Goal: Task Accomplishment & Management: Manage account settings

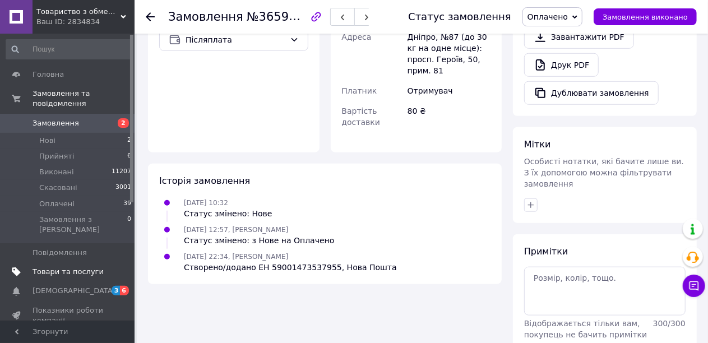
scroll to position [448, 0]
click at [51, 267] on span "Товари та послуги" at bounding box center [67, 272] width 71 height 10
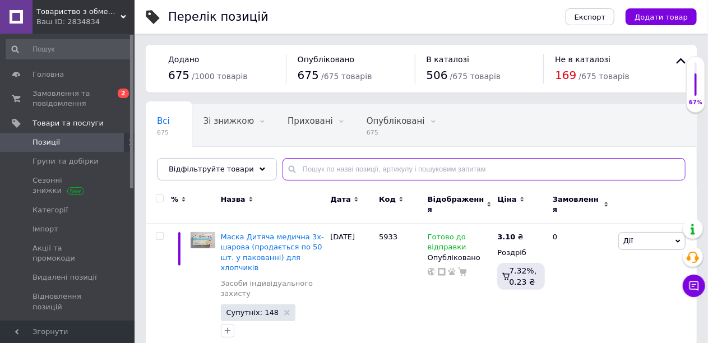
click at [312, 164] on input "text" at bounding box center [483, 169] width 403 height 22
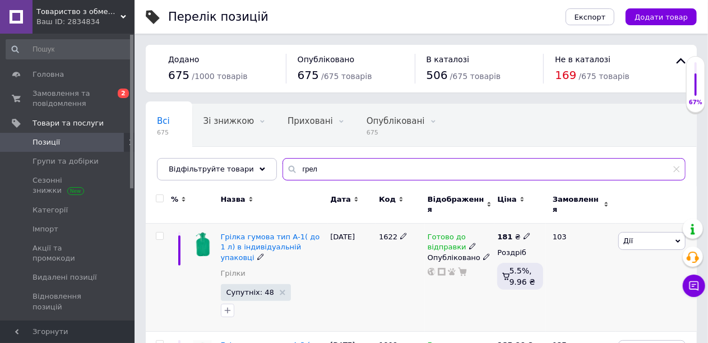
scroll to position [112, 0]
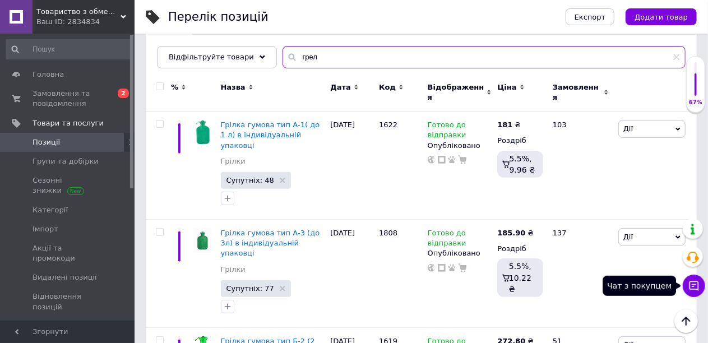
type input "грел"
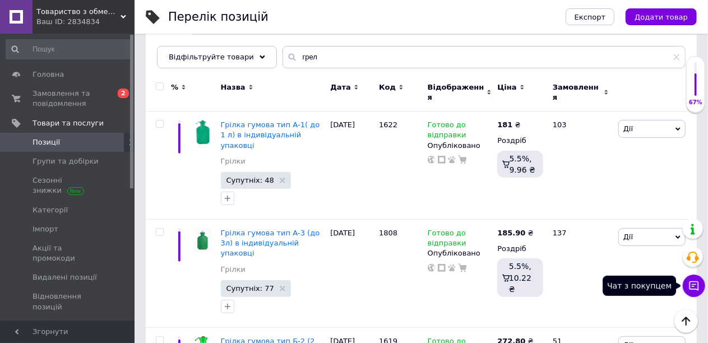
click at [701, 286] on button "Чат з покупцем" at bounding box center [693, 286] width 22 height 22
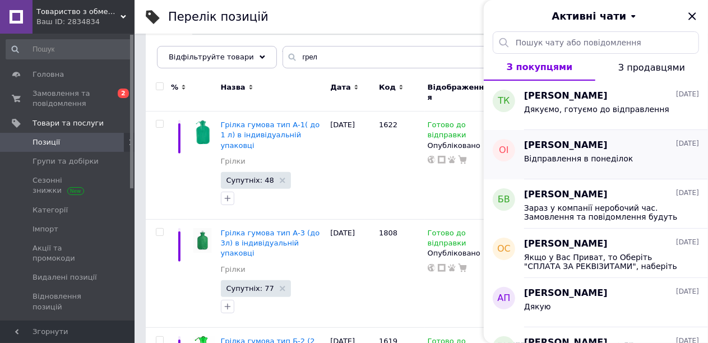
click at [579, 165] on div "Відправлення в понеділок" at bounding box center [578, 162] width 109 height 16
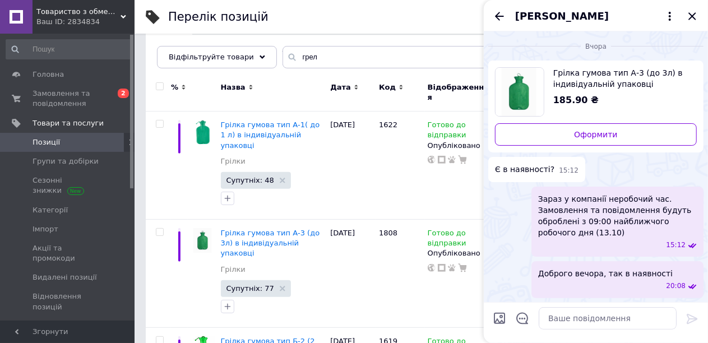
scroll to position [18, 0]
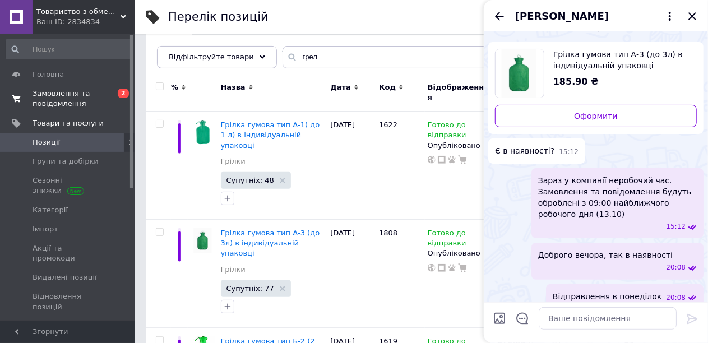
click at [44, 97] on span "Замовлення та повідомлення" at bounding box center [67, 99] width 71 height 20
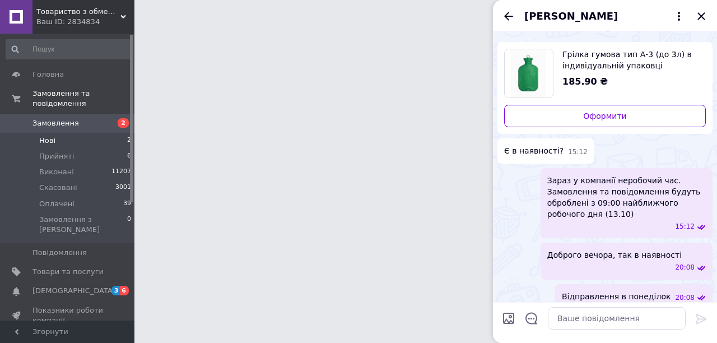
click at [52, 136] on span "Нові" at bounding box center [47, 141] width 16 height 10
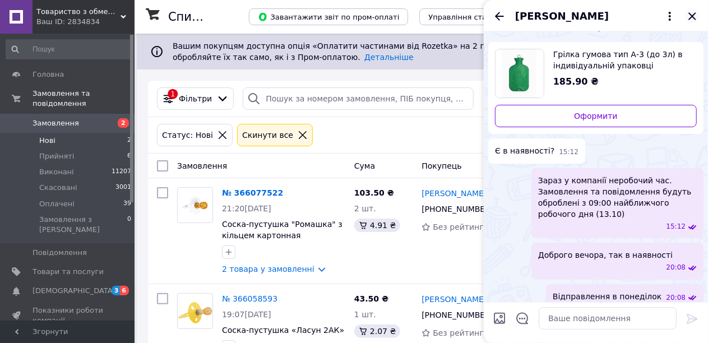
click at [693, 21] on icon "Закрити" at bounding box center [691, 16] width 13 height 13
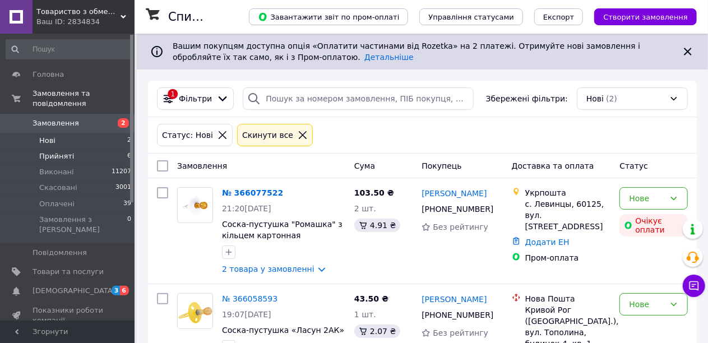
click at [59, 151] on span "Прийняті" at bounding box center [56, 156] width 35 height 10
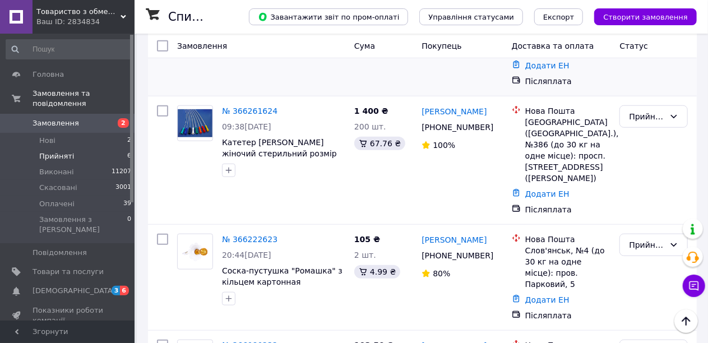
scroll to position [470, 0]
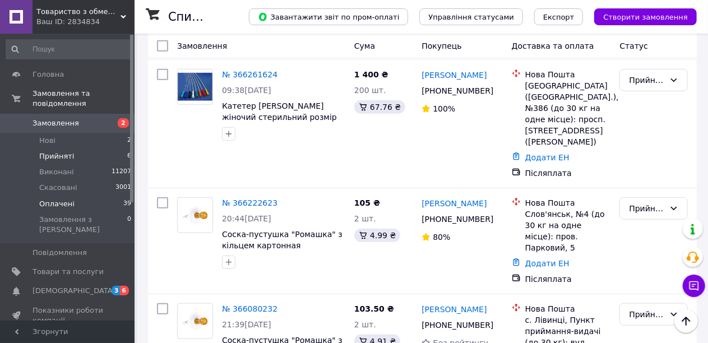
click at [63, 199] on span "Оплачені" at bounding box center [56, 204] width 35 height 10
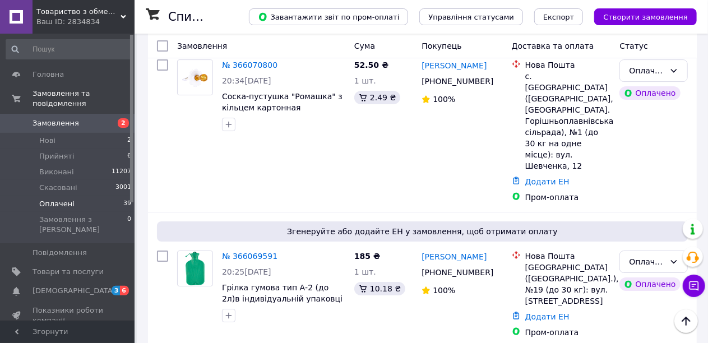
scroll to position [1849, 0]
click at [689, 289] on icon at bounding box center [693, 285] width 11 height 11
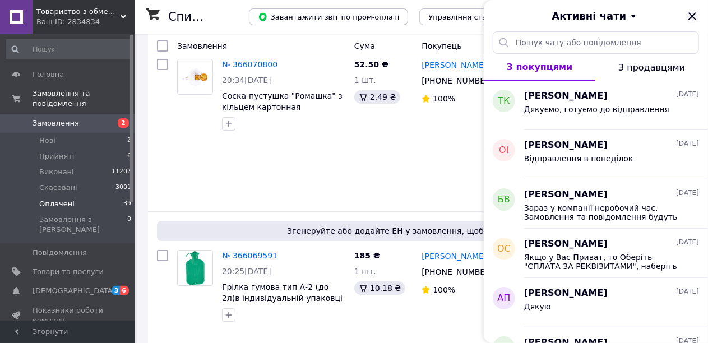
click at [694, 16] on icon "Закрити" at bounding box center [691, 16] width 13 height 13
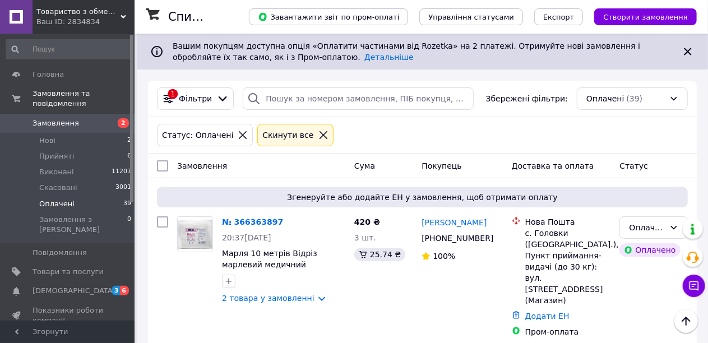
scroll to position [0, 0]
click at [47, 267] on span "Товари та послуги" at bounding box center [67, 272] width 71 height 10
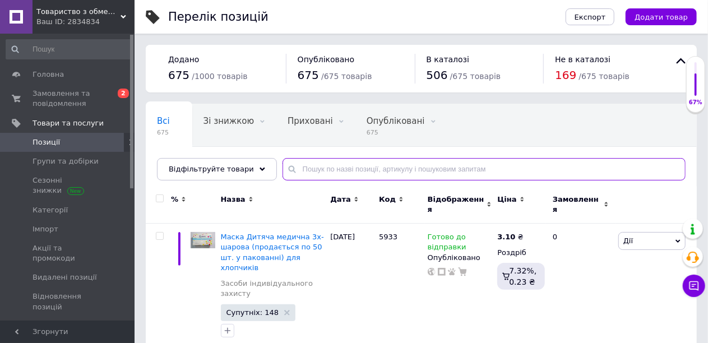
click at [299, 170] on input "text" at bounding box center [483, 169] width 403 height 22
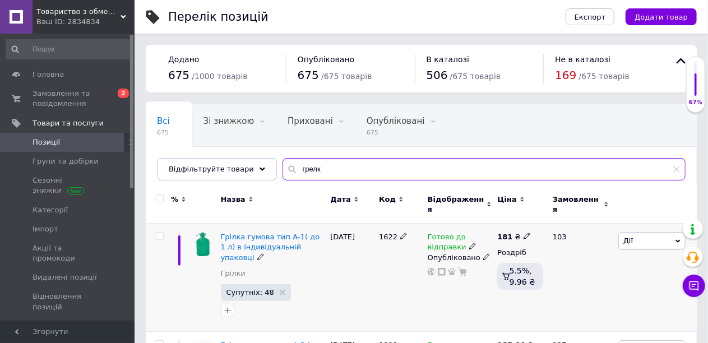
scroll to position [56, 0]
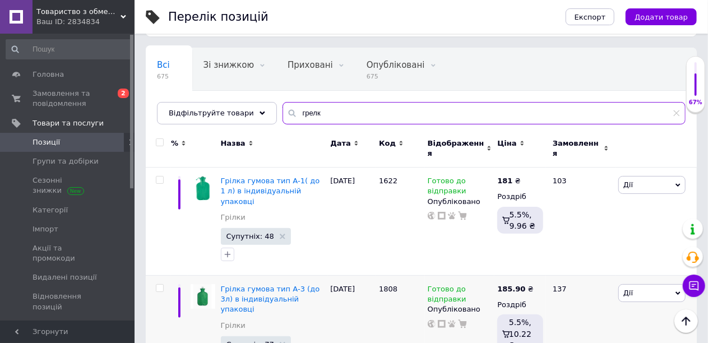
type input "грелк"
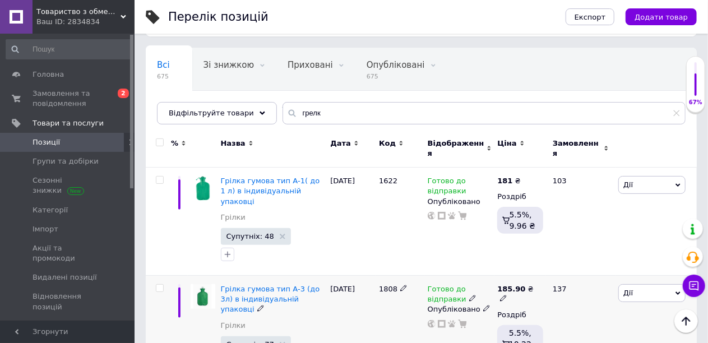
click at [506, 295] on use at bounding box center [503, 298] width 6 height 6
type input "1"
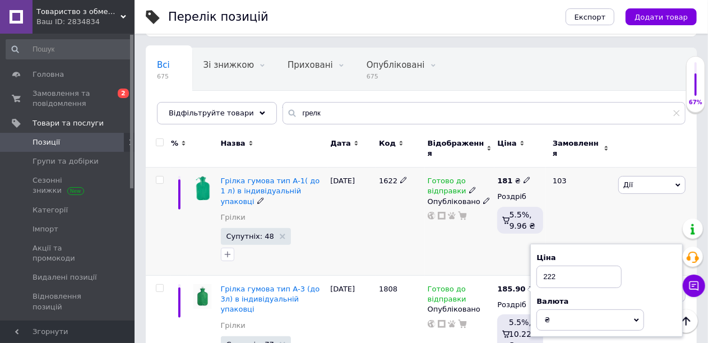
type input "222"
click at [352, 225] on div "[DATE]" at bounding box center [351, 222] width 49 height 108
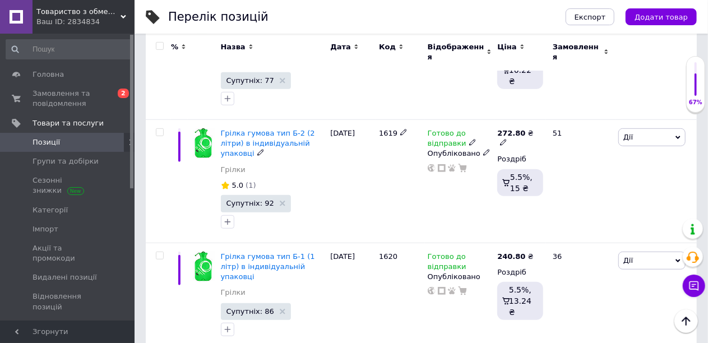
scroll to position [392, 0]
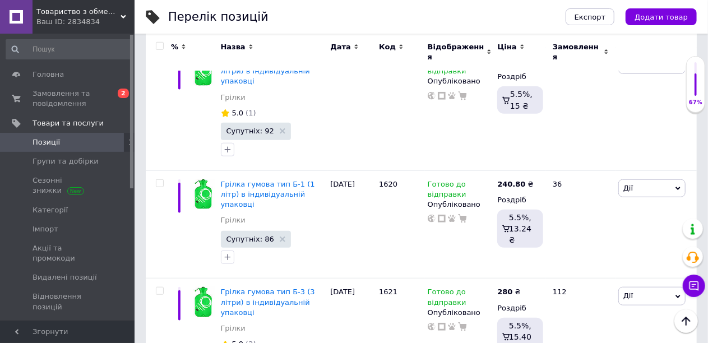
click at [320, 49] on div "Назва" at bounding box center [273, 47] width 104 height 10
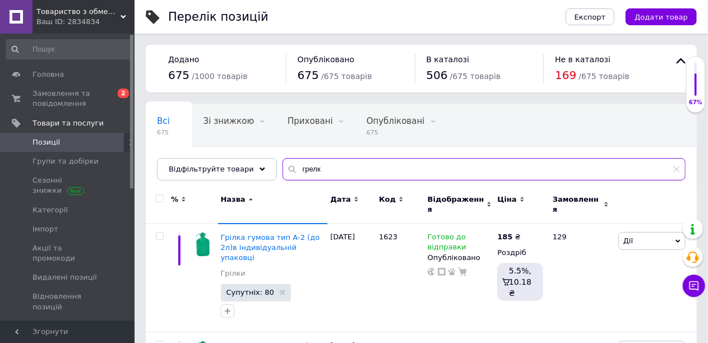
drag, startPoint x: 332, startPoint y: 171, endPoint x: 276, endPoint y: 171, distance: 56.0
click at [282, 171] on div "грелк" at bounding box center [483, 169] width 403 height 22
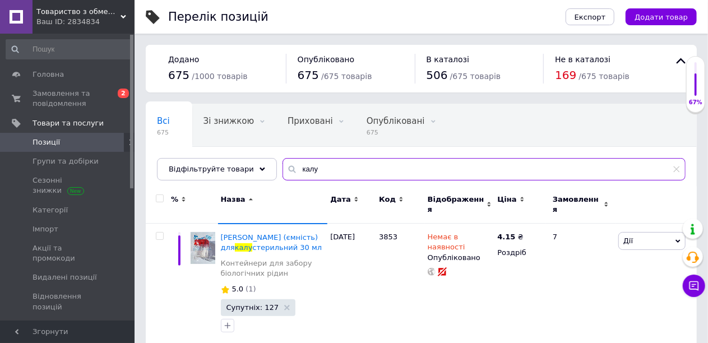
drag, startPoint x: 311, startPoint y: 169, endPoint x: 281, endPoint y: 173, distance: 30.0
click at [288, 170] on input "калу" at bounding box center [483, 169] width 403 height 22
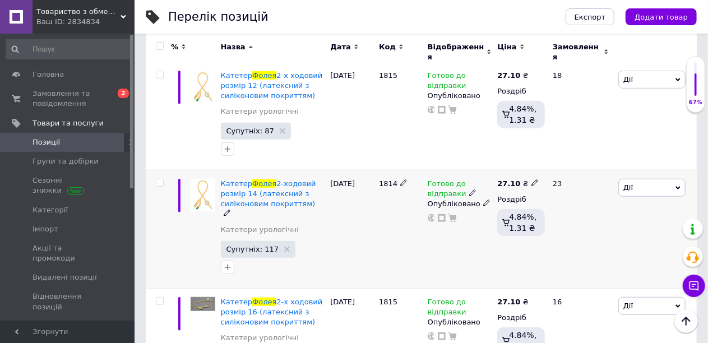
scroll to position [336, 0]
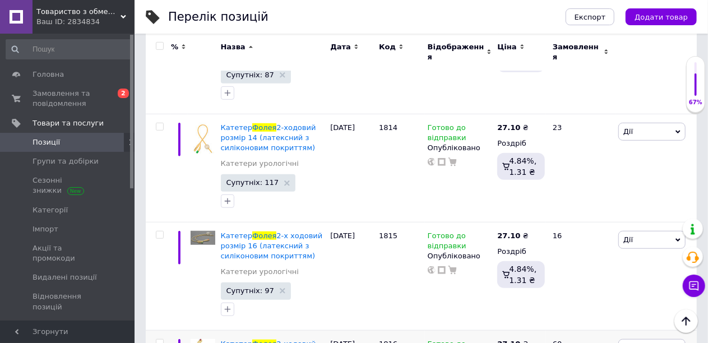
type input "фолея"
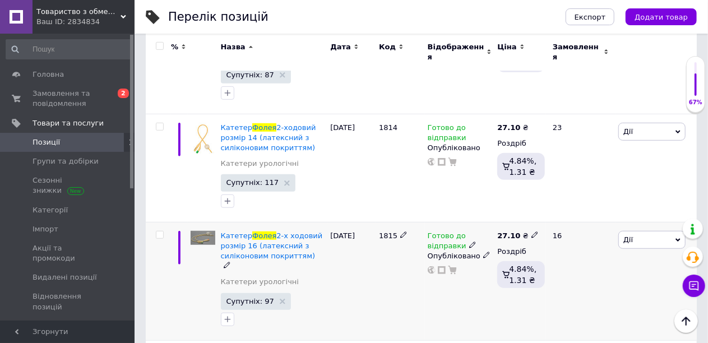
click at [531, 231] on icon at bounding box center [534, 234] width 7 height 7
click at [579, 212] on input "27.1" at bounding box center [584, 223] width 85 height 22
type input "2"
type input "6"
type input "32.85"
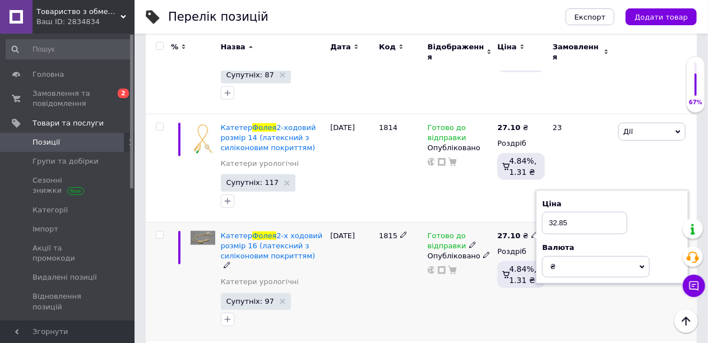
click at [394, 301] on div "1815" at bounding box center [400, 281] width 49 height 118
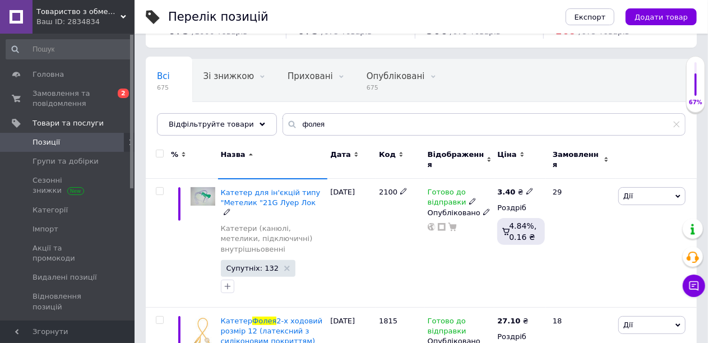
scroll to position [0, 0]
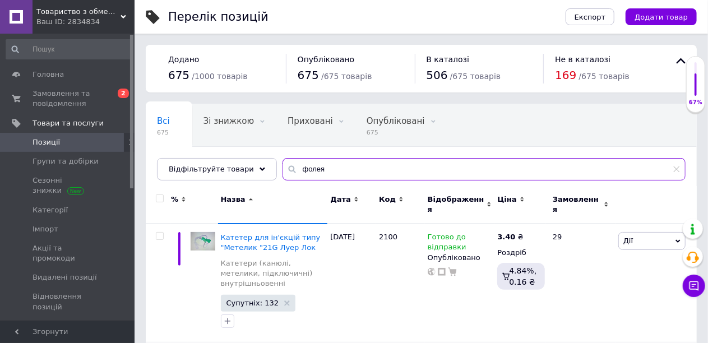
drag, startPoint x: 324, startPoint y: 166, endPoint x: 281, endPoint y: 166, distance: 43.1
click at [282, 166] on div "фолея" at bounding box center [483, 169] width 403 height 22
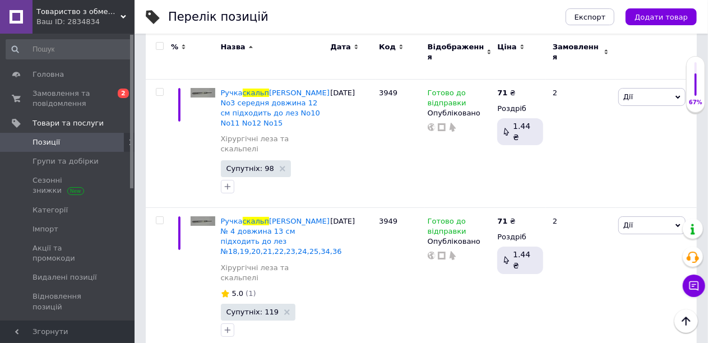
scroll to position [2121, 0]
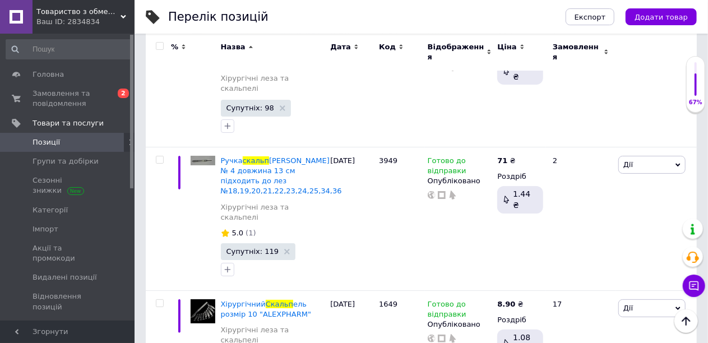
type input "скальп"
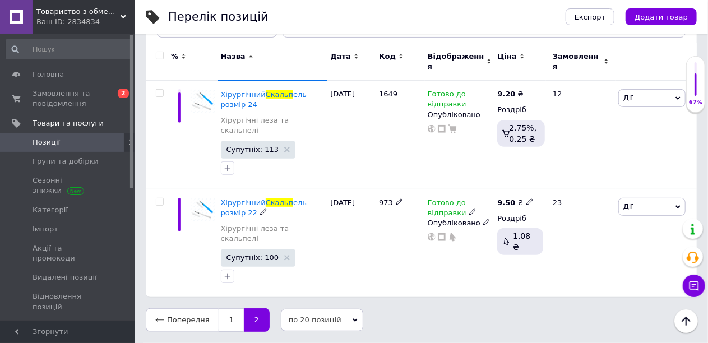
scroll to position [114, 0]
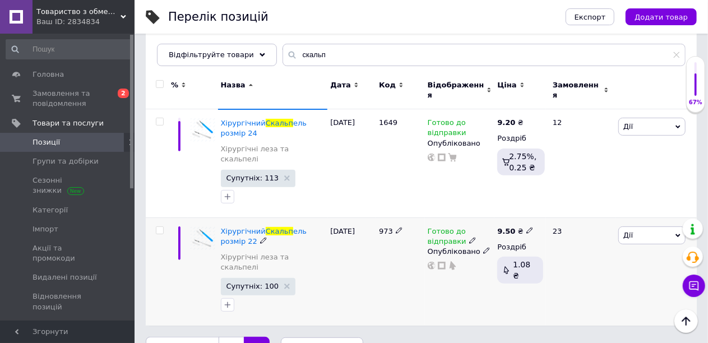
click at [526, 227] on icon at bounding box center [529, 230] width 7 height 7
type input "9"
type input "12.85"
click at [398, 268] on div "973" at bounding box center [400, 271] width 49 height 108
click at [226, 337] on link "1" at bounding box center [231, 349] width 25 height 24
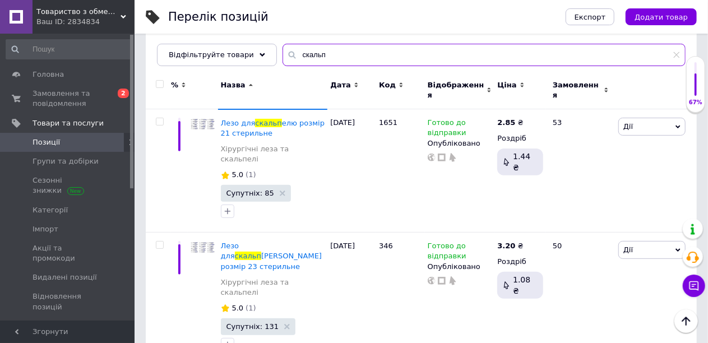
click at [315, 61] on input "скальп" at bounding box center [483, 55] width 403 height 22
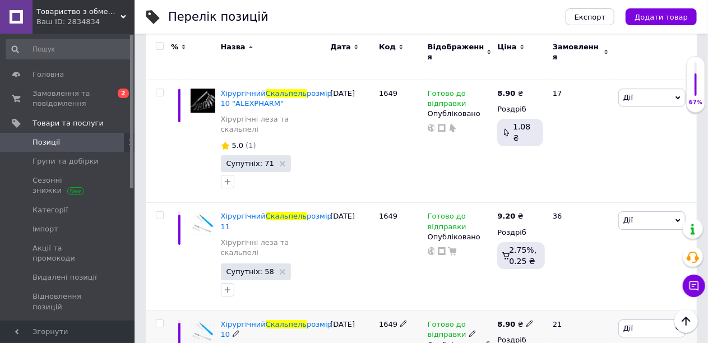
scroll to position [1681, 0]
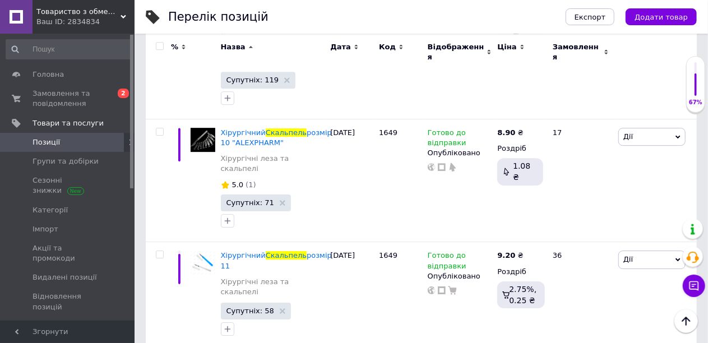
type input "скальпель"
type input "8"
type input "10.10"
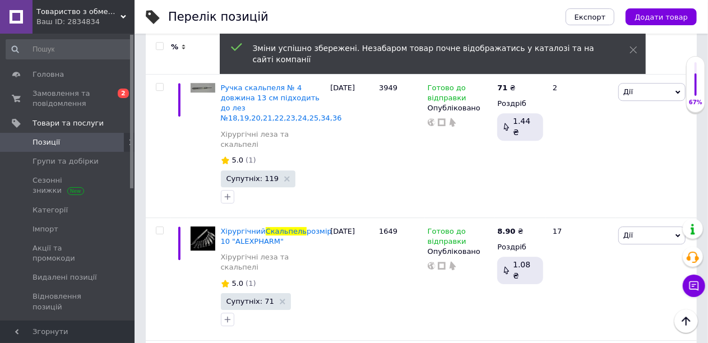
scroll to position [1569, 0]
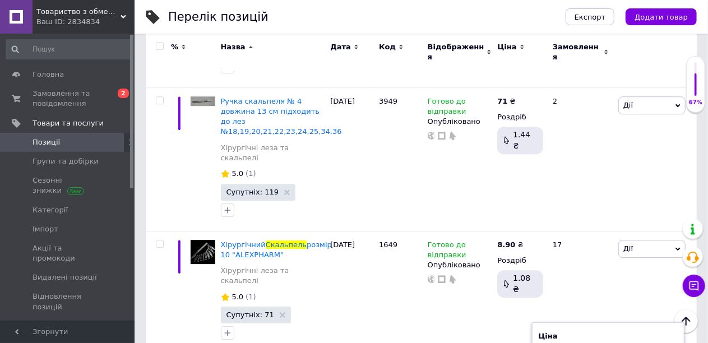
type input "9"
type input "10.10"
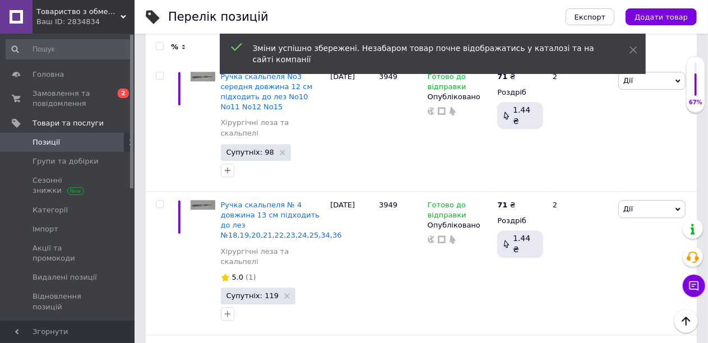
scroll to position [1457, 0]
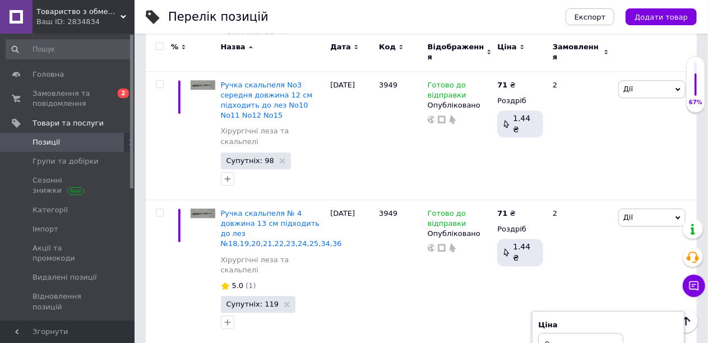
type input "8"
type input "10.10"
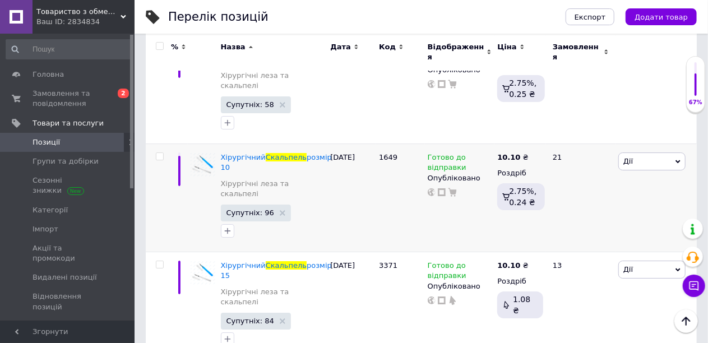
scroll to position [1905, 0]
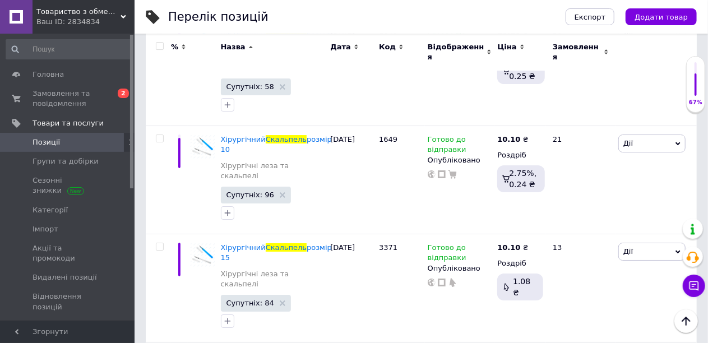
type input "8"
type input "9.20"
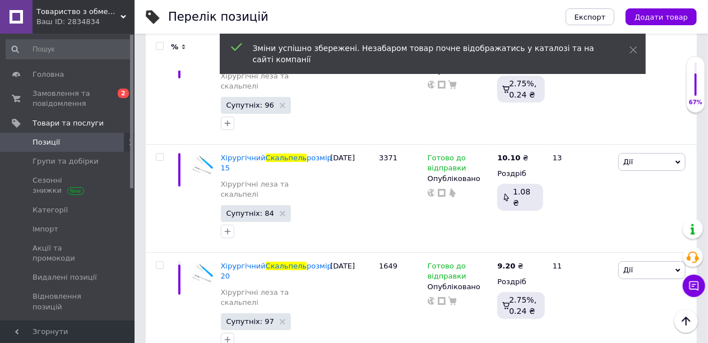
scroll to position [1999, 0]
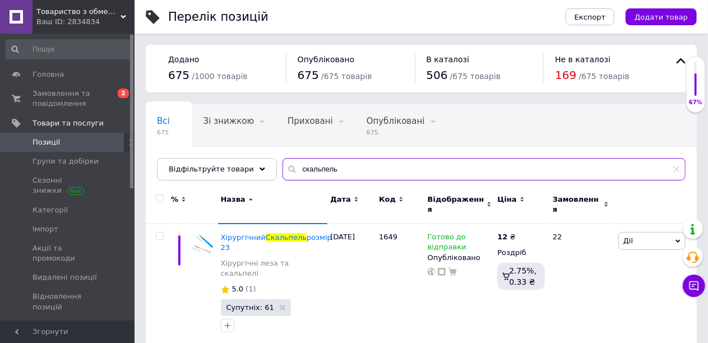
drag, startPoint x: 338, startPoint y: 169, endPoint x: 284, endPoint y: 160, distance: 55.1
click at [284, 160] on input "скальпель" at bounding box center [483, 169] width 403 height 22
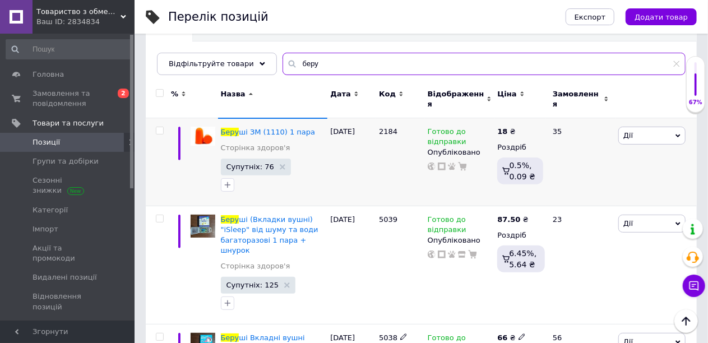
scroll to position [56, 0]
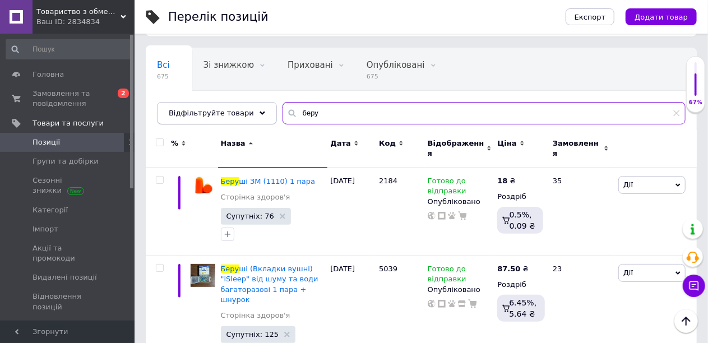
drag, startPoint x: 333, startPoint y: 113, endPoint x: 234, endPoint y: 107, distance: 98.8
click at [267, 107] on div "Всі 675 Зі знижкою 0 Видалити Редагувати Приховані 0 Видалити Редагувати Опублі…" at bounding box center [421, 86] width 551 height 77
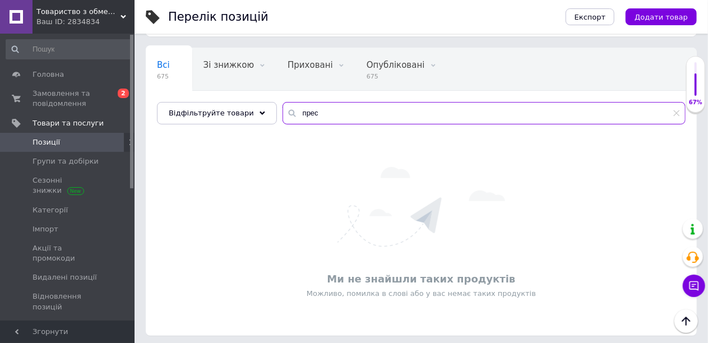
drag, startPoint x: 298, startPoint y: 114, endPoint x: 284, endPoint y: 127, distance: 19.0
click at [297, 114] on input "прес" at bounding box center [483, 113] width 403 height 22
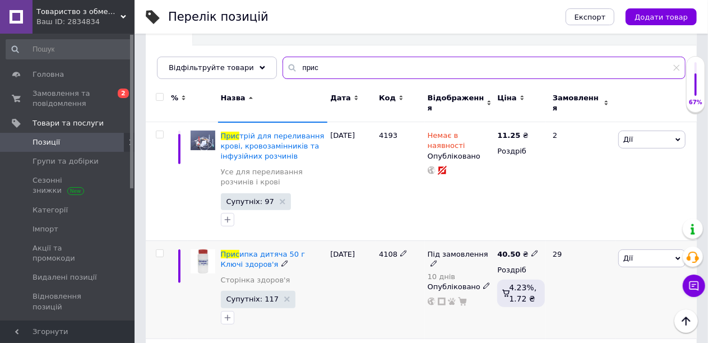
scroll to position [112, 0]
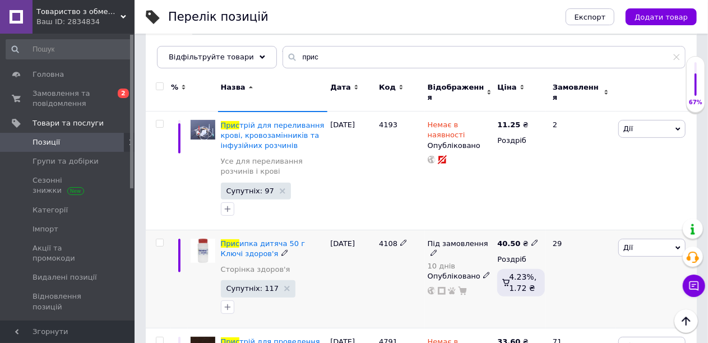
click at [437, 249] on icon at bounding box center [433, 252] width 7 height 7
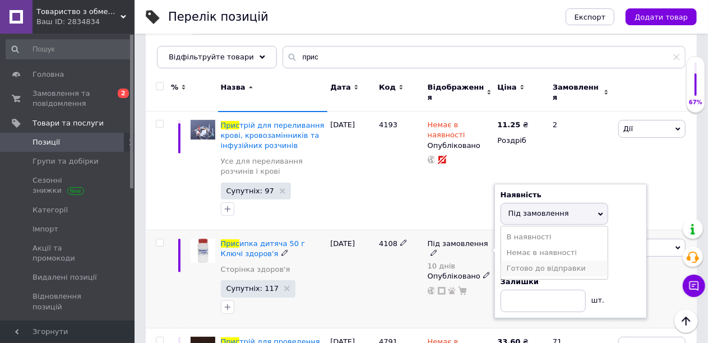
click at [528, 261] on li "Готово до відправки" at bounding box center [554, 269] width 106 height 16
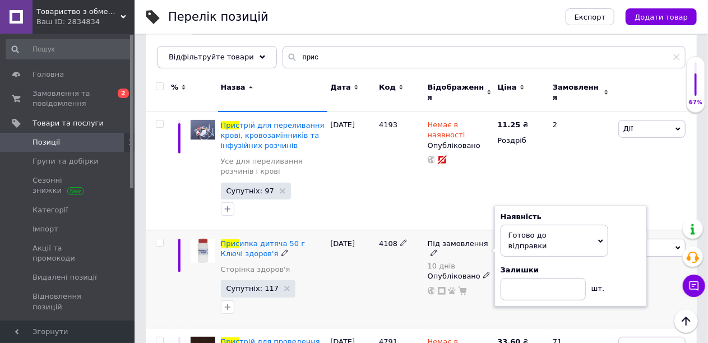
click at [397, 279] on div "4108" at bounding box center [400, 279] width 49 height 98
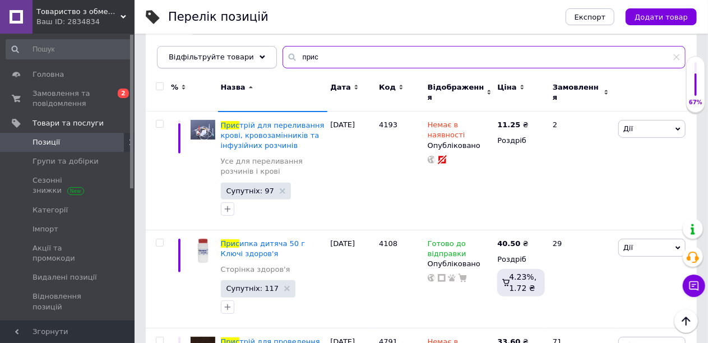
drag, startPoint x: 318, startPoint y: 52, endPoint x: 253, endPoint y: 58, distance: 65.8
click at [282, 50] on input "прис" at bounding box center [483, 57] width 403 height 22
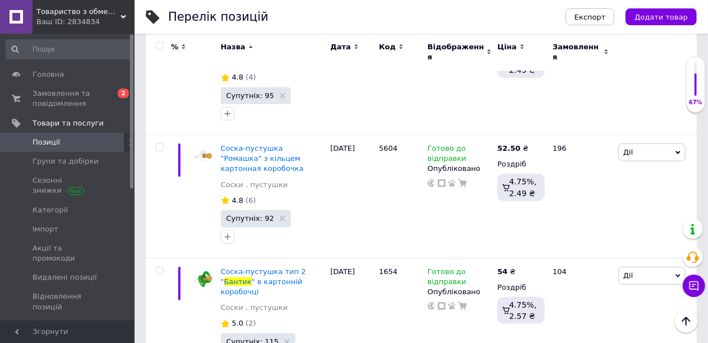
scroll to position [483, 0]
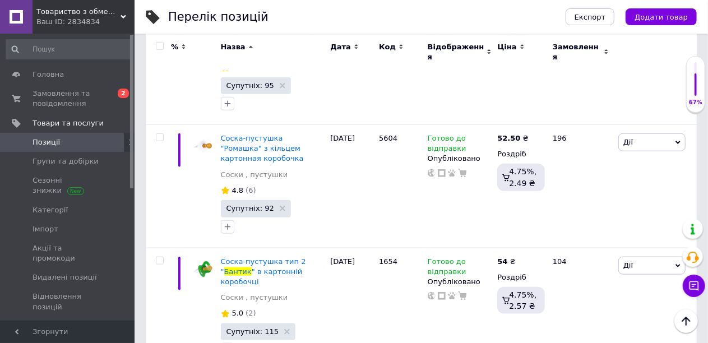
type input "бантик"
click at [54, 102] on span "Замовлення та повідомлення" at bounding box center [67, 99] width 71 height 20
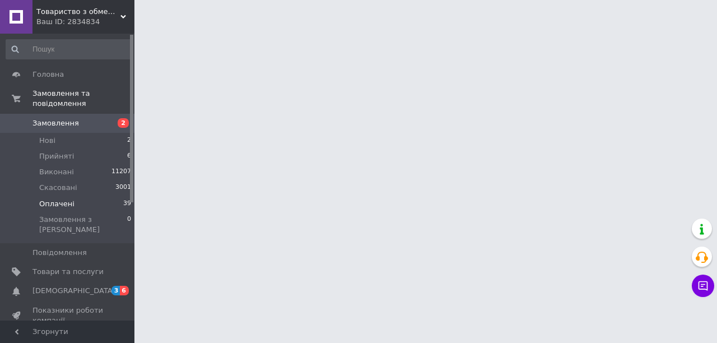
click at [59, 199] on span "Оплачені" at bounding box center [56, 204] width 35 height 10
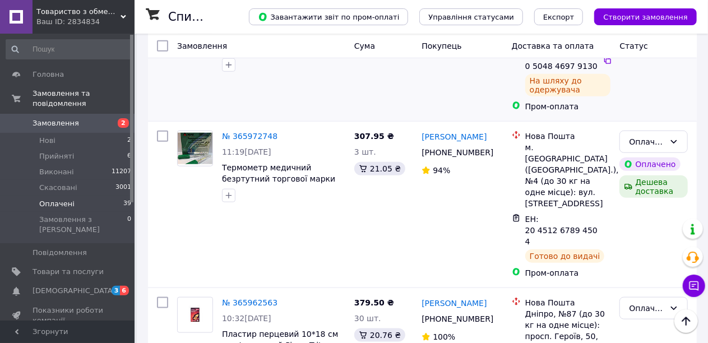
scroll to position [2674, 0]
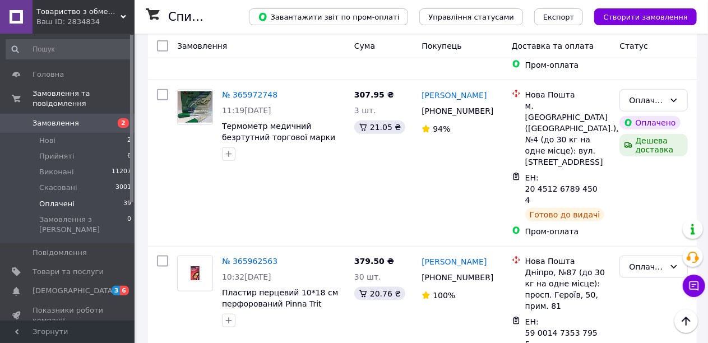
click at [41, 286] on span "[DEMOGRAPHIC_DATA]" at bounding box center [73, 291] width 83 height 10
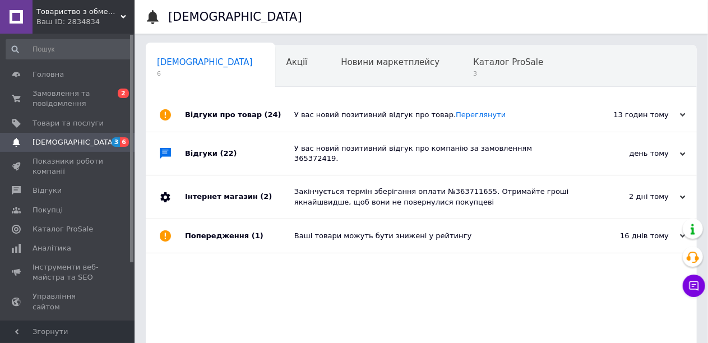
scroll to position [0, 4]
click at [468, 64] on span "Каталог ProSale" at bounding box center [503, 62] width 70 height 10
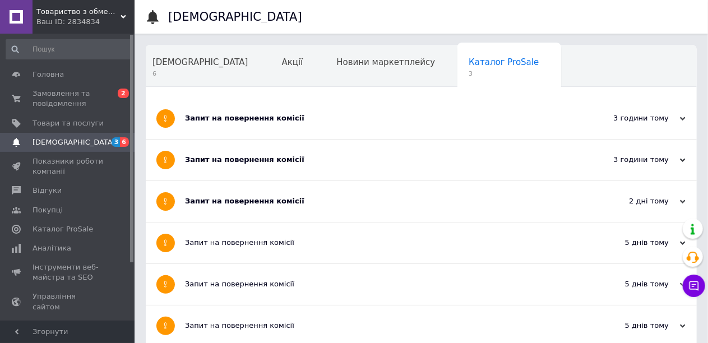
click at [276, 196] on div "Запит на повернення комісії" at bounding box center [379, 201] width 388 height 10
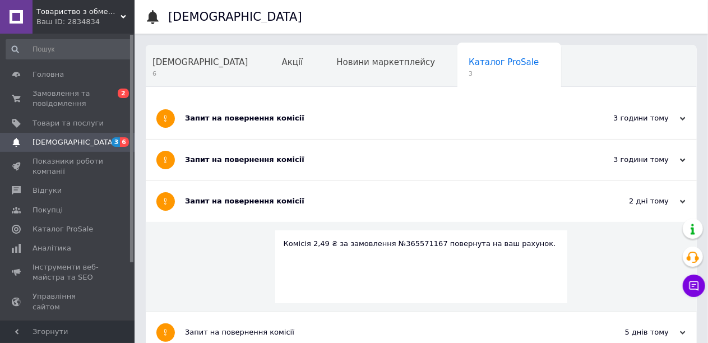
click at [274, 155] on div "Запит на повернення комісії" at bounding box center [379, 160] width 388 height 10
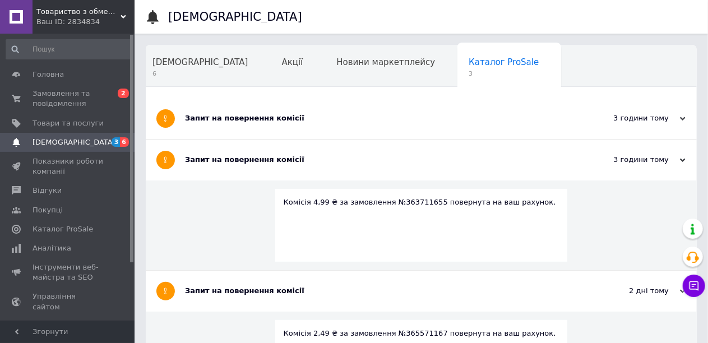
click at [268, 119] on div "Запит на повернення комісії" at bounding box center [379, 118] width 388 height 10
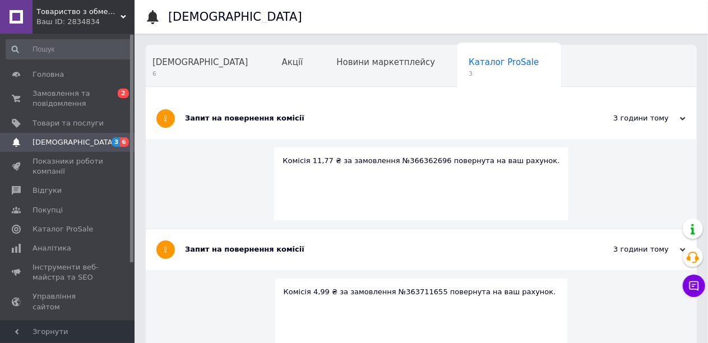
click at [234, 171] on div "Комісія 11,77 ₴ за замовлення №366362696 повернута на ваш рахунок." at bounding box center [421, 184] width 551 height 90
click at [59, 100] on span "Замовлення та повідомлення" at bounding box center [67, 99] width 71 height 20
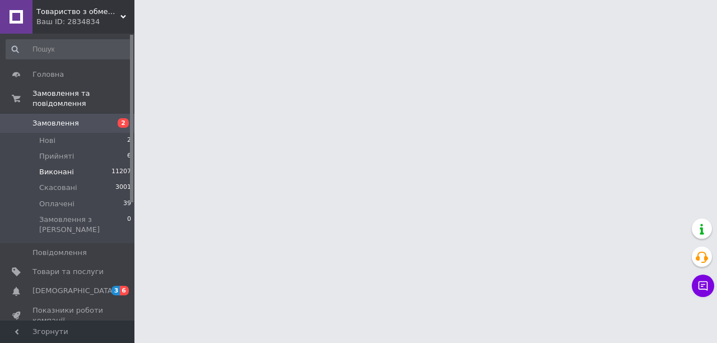
click at [53, 167] on span "Виконані" at bounding box center [56, 172] width 35 height 10
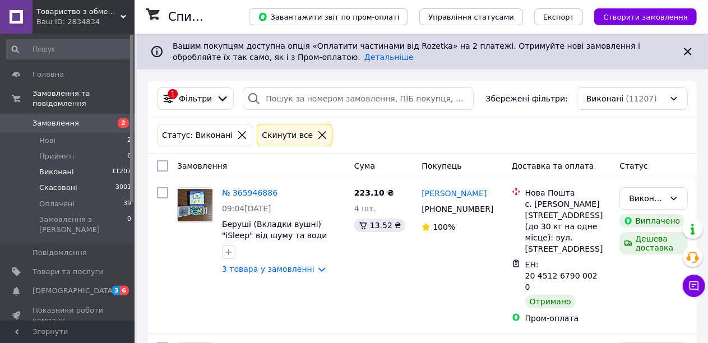
click at [57, 183] on span "Скасовані" at bounding box center [58, 188] width 38 height 10
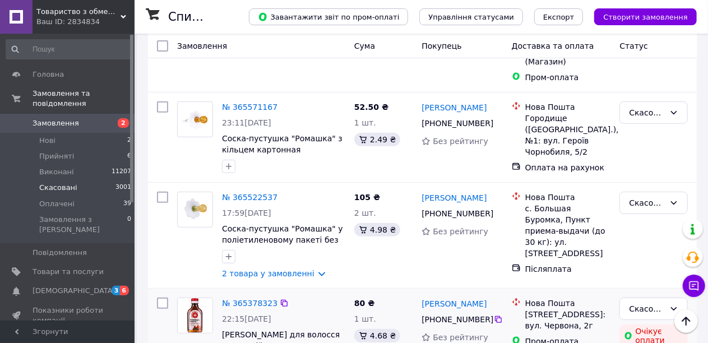
scroll to position [112, 0]
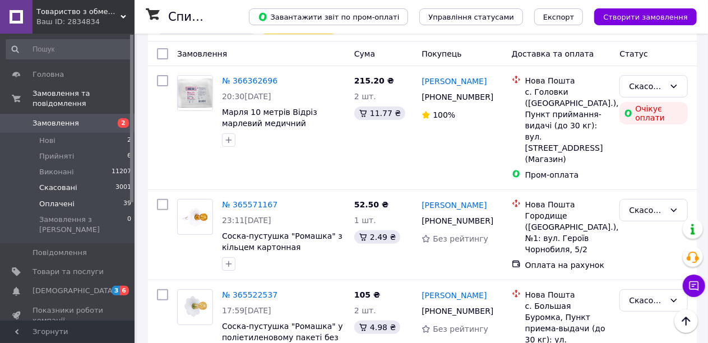
click at [43, 199] on span "Оплачені" at bounding box center [56, 204] width 35 height 10
